Goal: Task Accomplishment & Management: Manage account settings

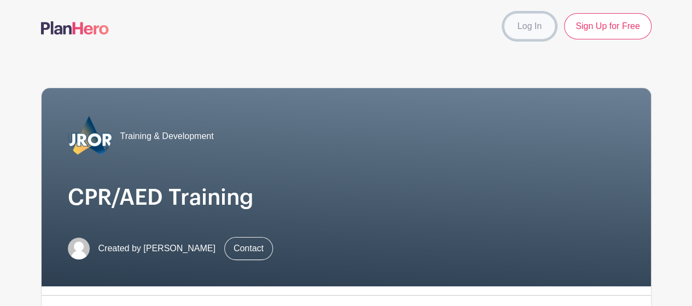
click at [535, 24] on link "Log In" at bounding box center [529, 26] width 51 height 26
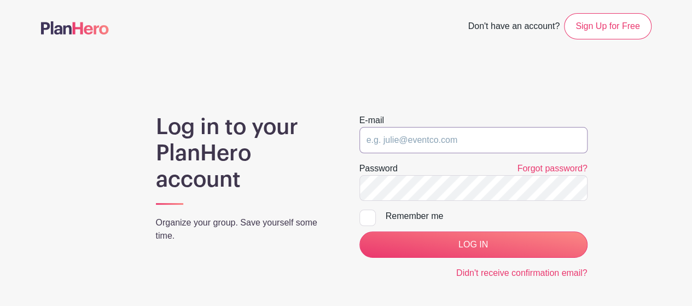
click at [446, 150] on input "email" at bounding box center [473, 140] width 228 height 26
click at [448, 141] on input "email" at bounding box center [473, 140] width 228 height 26
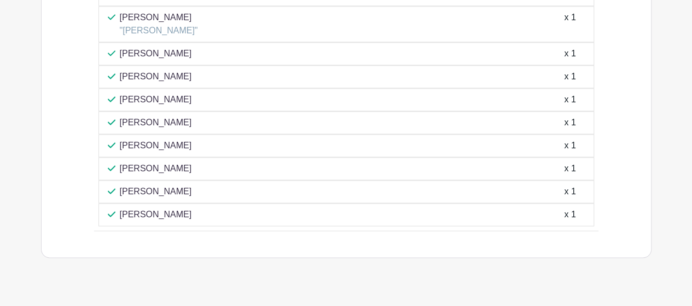
scroll to position [815, 0]
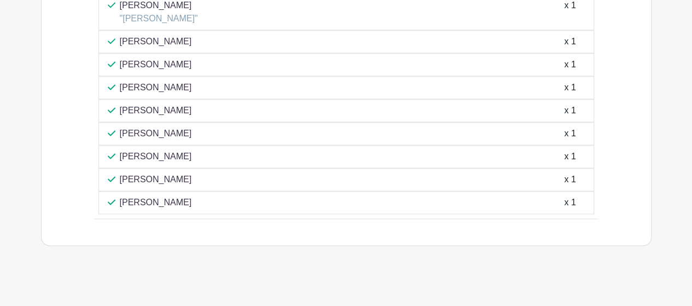
click at [135, 134] on div "KRISTINA CHAVEZ x 1" at bounding box center [346, 133] width 496 height 23
drag, startPoint x: 135, startPoint y: 127, endPoint x: 231, endPoint y: 129, distance: 96.3
click at [231, 129] on div "KRISTINA CHAVEZ x 1" at bounding box center [346, 133] width 477 height 13
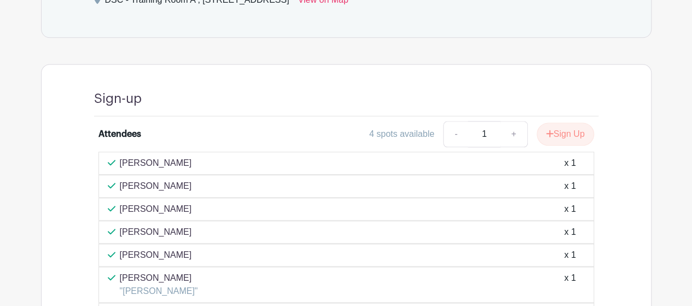
scroll to position [542, 0]
click at [564, 130] on button "Sign Up" at bounding box center [565, 135] width 57 height 23
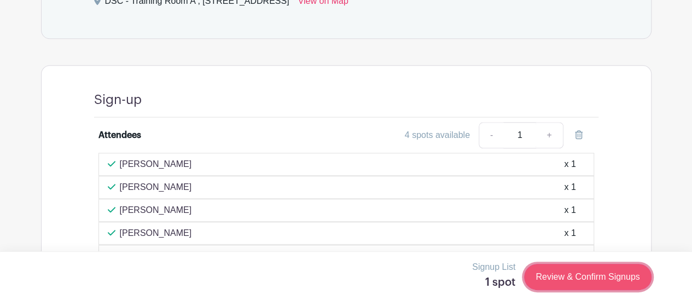
click at [577, 285] on link "Review & Confirm Signups" at bounding box center [587, 277] width 127 height 26
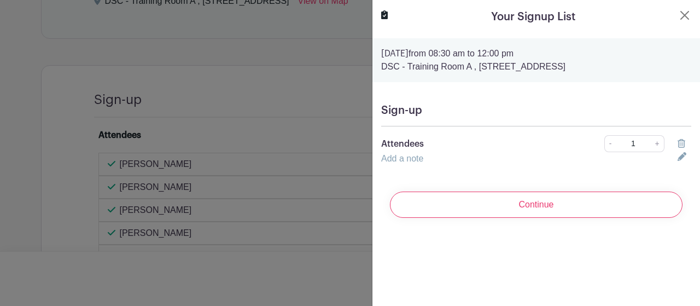
click at [674, 144] on div at bounding box center [684, 143] width 27 height 13
click at [678, 144] on icon at bounding box center [682, 143] width 8 height 9
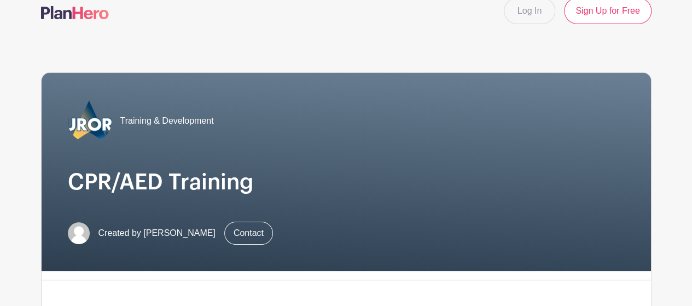
scroll to position [0, 0]
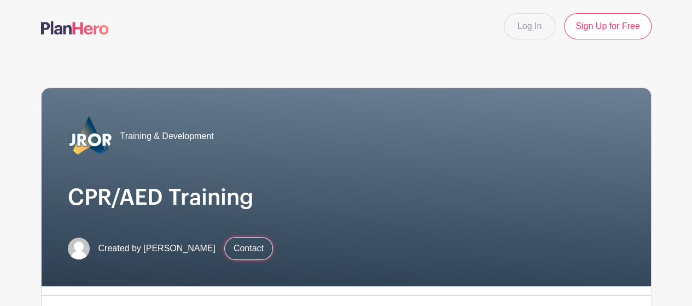
click at [240, 248] on link "Contact" at bounding box center [248, 248] width 49 height 23
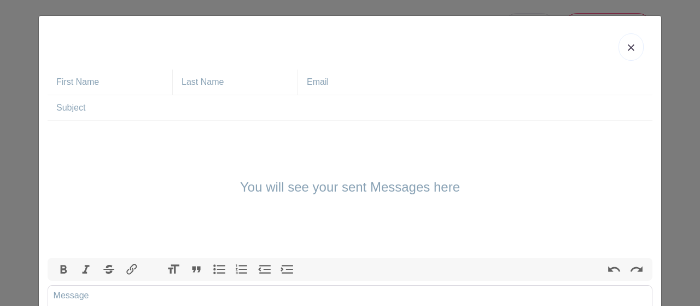
click at [638, 47] on link at bounding box center [631, 46] width 25 height 27
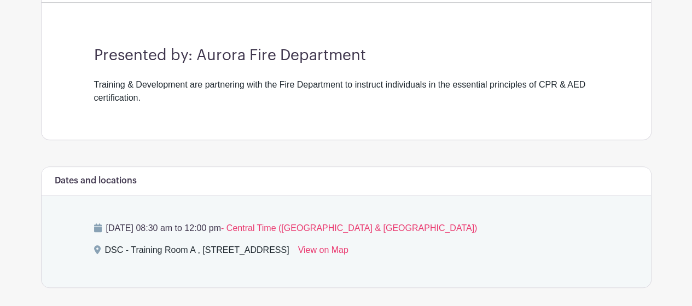
scroll to position [383, 0]
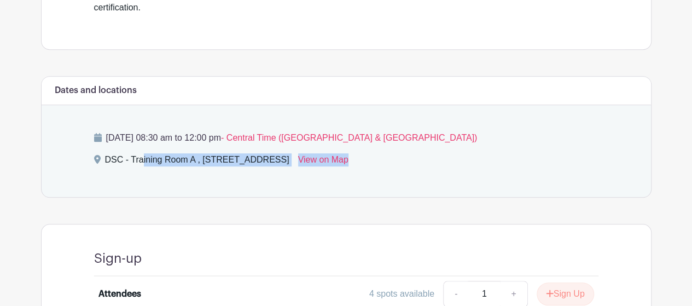
drag, startPoint x: 419, startPoint y: 160, endPoint x: -15, endPoint y: 191, distance: 434.4
click at [0, 191] on html "Loading... Log In Sign Up for Free Training & Development CPR/AED Training Crea…" at bounding box center [346, 181] width 692 height 1129
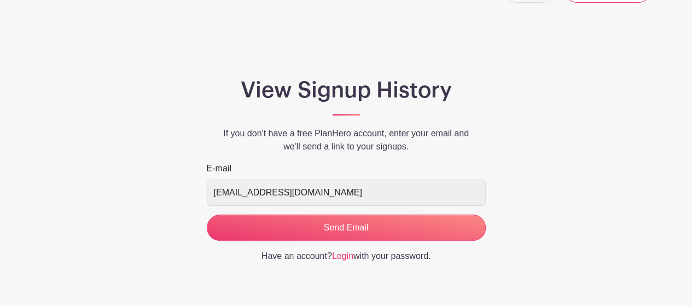
scroll to position [69, 0]
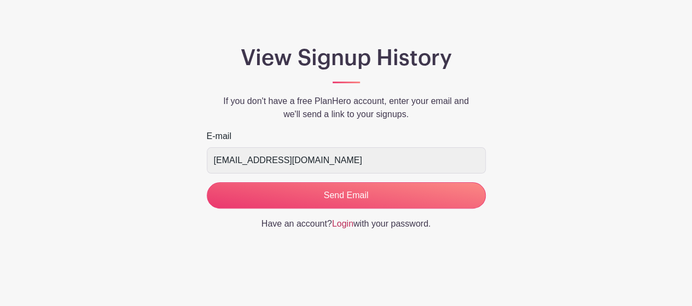
click at [349, 223] on link "Login" at bounding box center [342, 223] width 21 height 9
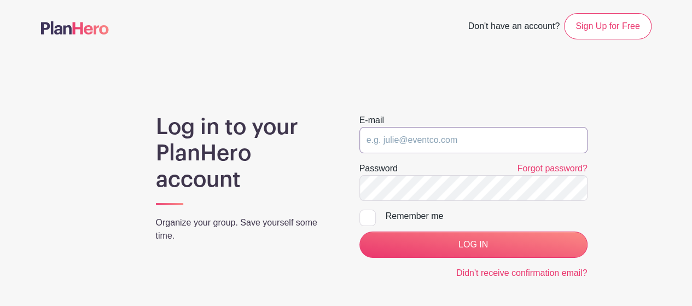
click at [415, 150] on input "email" at bounding box center [473, 140] width 228 height 26
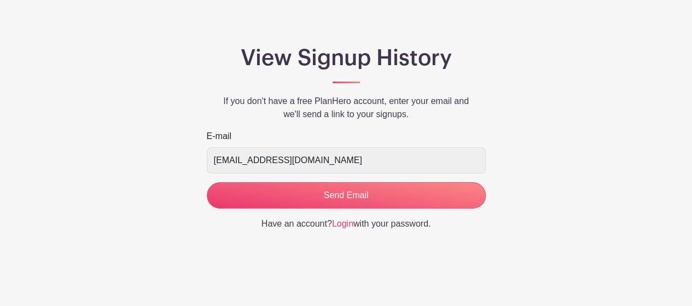
scroll to position [69, 0]
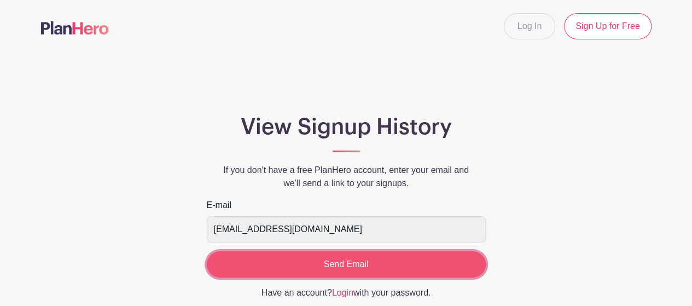
click at [318, 265] on input "Send Email" at bounding box center [346, 264] width 279 height 26
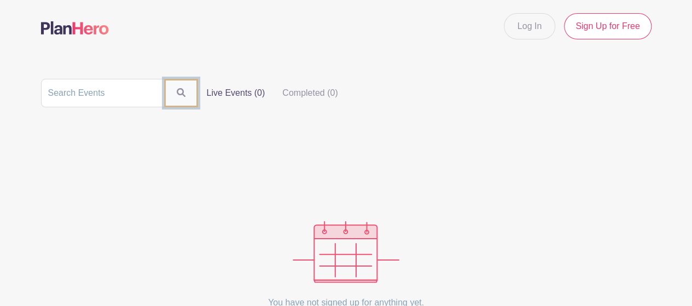
click at [177, 88] on icon "submit" at bounding box center [181, 92] width 9 height 9
click at [264, 89] on label "Live Events (0)" at bounding box center [234, 92] width 76 height 22
click at [0, 0] on input "Live Events (0)" at bounding box center [0, 0] width 0 height 0
click at [213, 90] on label "Live Events (0)" at bounding box center [234, 92] width 76 height 22
click at [0, 0] on input "Live Events (0)" at bounding box center [0, 0] width 0 height 0
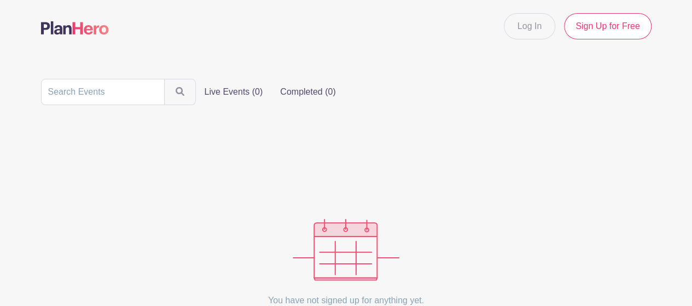
click at [288, 90] on label "Completed (0)" at bounding box center [307, 92] width 73 height 22
click at [0, 0] on input "Completed (0)" at bounding box center [0, 0] width 0 height 0
click at [311, 94] on label "Completed (0)" at bounding box center [307, 92] width 73 height 22
click at [0, 0] on input "Completed (0)" at bounding box center [0, 0] width 0 height 0
drag, startPoint x: 79, startPoint y: 40, endPoint x: 78, endPoint y: 34, distance: 6.1
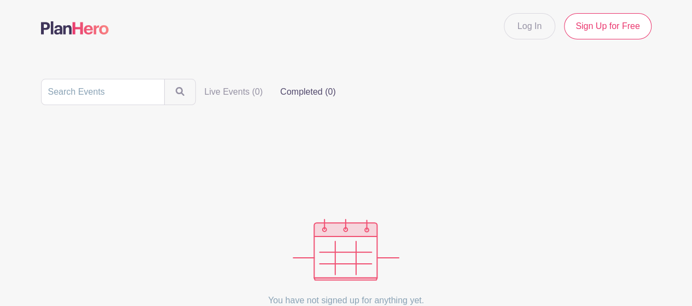
click at [79, 39] on nav "Log In Sign Up for Free" at bounding box center [346, 26] width 692 height 53
click at [365, 300] on p "You have not signed up for anything yet." at bounding box center [346, 300] width 156 height 39
drag, startPoint x: 350, startPoint y: 252, endPoint x: 398, endPoint y: 191, distance: 77.6
click at [350, 252] on img at bounding box center [346, 250] width 107 height 62
click at [541, 30] on link "Log In" at bounding box center [529, 26] width 51 height 26
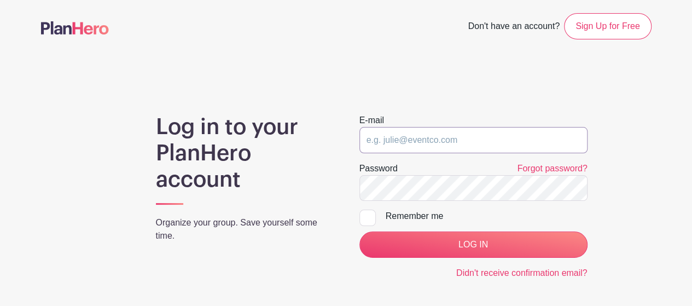
click at [453, 144] on input "email" at bounding box center [473, 140] width 228 height 26
click at [436, 141] on input "email" at bounding box center [473, 140] width 228 height 26
paste input "with CHAVEZK@AURORA.IL.US"
drag, startPoint x: 383, startPoint y: 137, endPoint x: 322, endPoint y: 133, distance: 61.4
click at [322, 133] on div "Log in to your PlanHero account Organize your group. Save yourself some time. E…" at bounding box center [346, 244] width 611 height 261
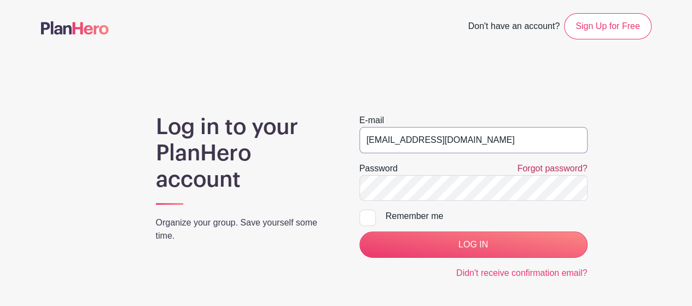
type input "CHAVEZK@AURORA.IL.US"
click at [544, 171] on link "Forgot password?" at bounding box center [552, 168] width 70 height 9
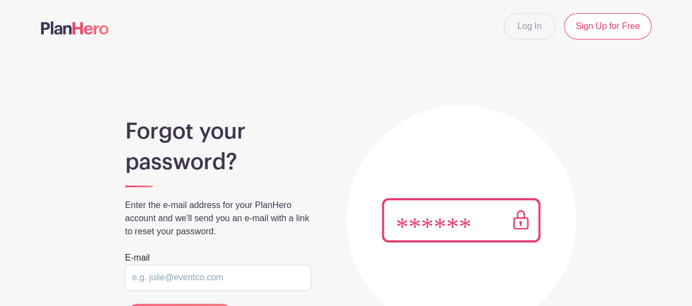
click at [208, 276] on input "email" at bounding box center [218, 277] width 186 height 26
drag, startPoint x: 152, startPoint y: 274, endPoint x: 91, endPoint y: 270, distance: 60.9
click at [92, 271] on div "Forgot your password? Enter the e-mail address for your PlanHero account and we…" at bounding box center [346, 207] width 611 height 256
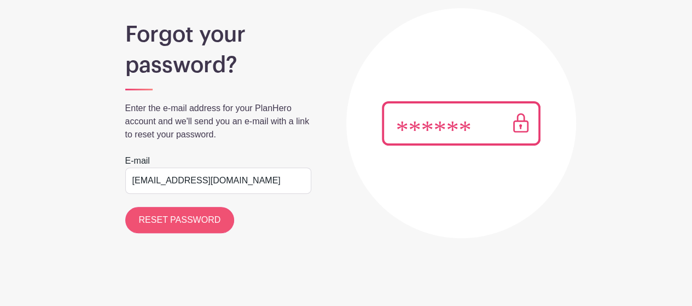
type input "CHAVEZK@AURORA.IL.US"
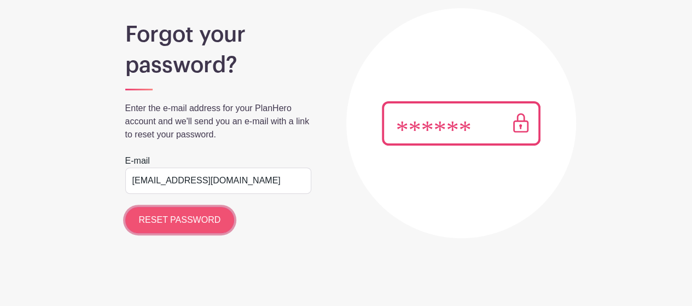
click at [171, 228] on input "RESET PASSWORD" at bounding box center [179, 220] width 109 height 26
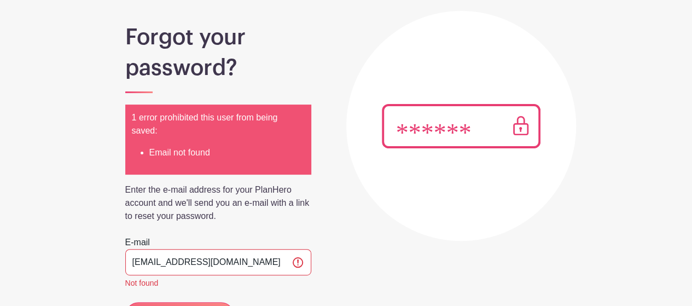
scroll to position [109, 0]
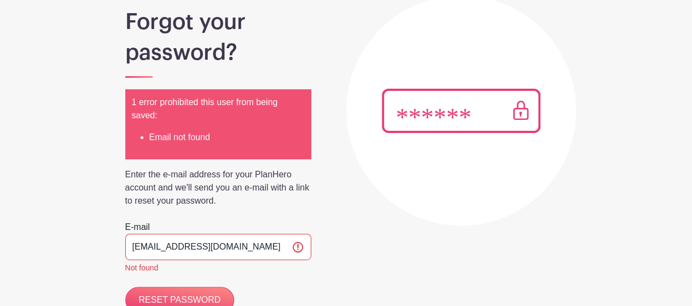
click at [241, 246] on input "chavezk@aurora.il.us" at bounding box center [218, 247] width 186 height 26
type input "CHAVEZK@AURORA.IL.US"
drag, startPoint x: 251, startPoint y: 249, endPoint x: 199, endPoint y: 260, distance: 53.8
click at [236, 254] on input "CHAVEZK@AURORA.IL.US" at bounding box center [218, 247] width 186 height 26
click at [184, 295] on input "RESET PASSWORD" at bounding box center [179, 300] width 109 height 26
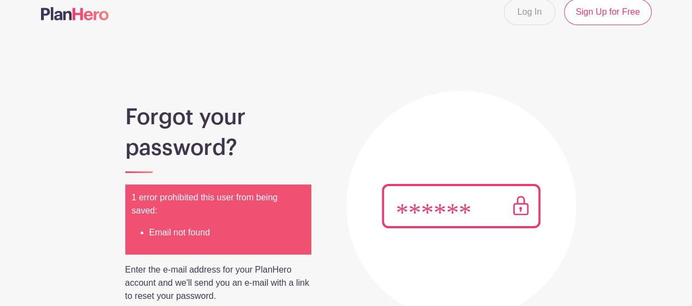
scroll to position [0, 0]
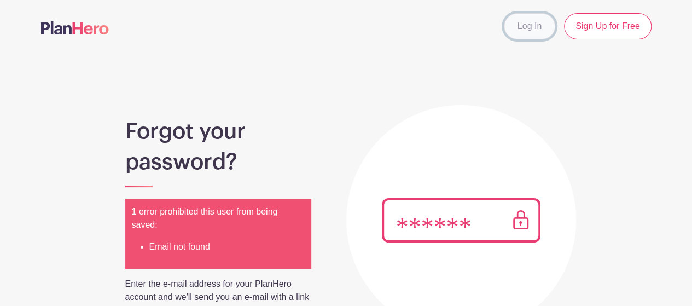
click at [550, 24] on link "Log In" at bounding box center [529, 26] width 51 height 26
